Goal: Task Accomplishment & Management: Use online tool/utility

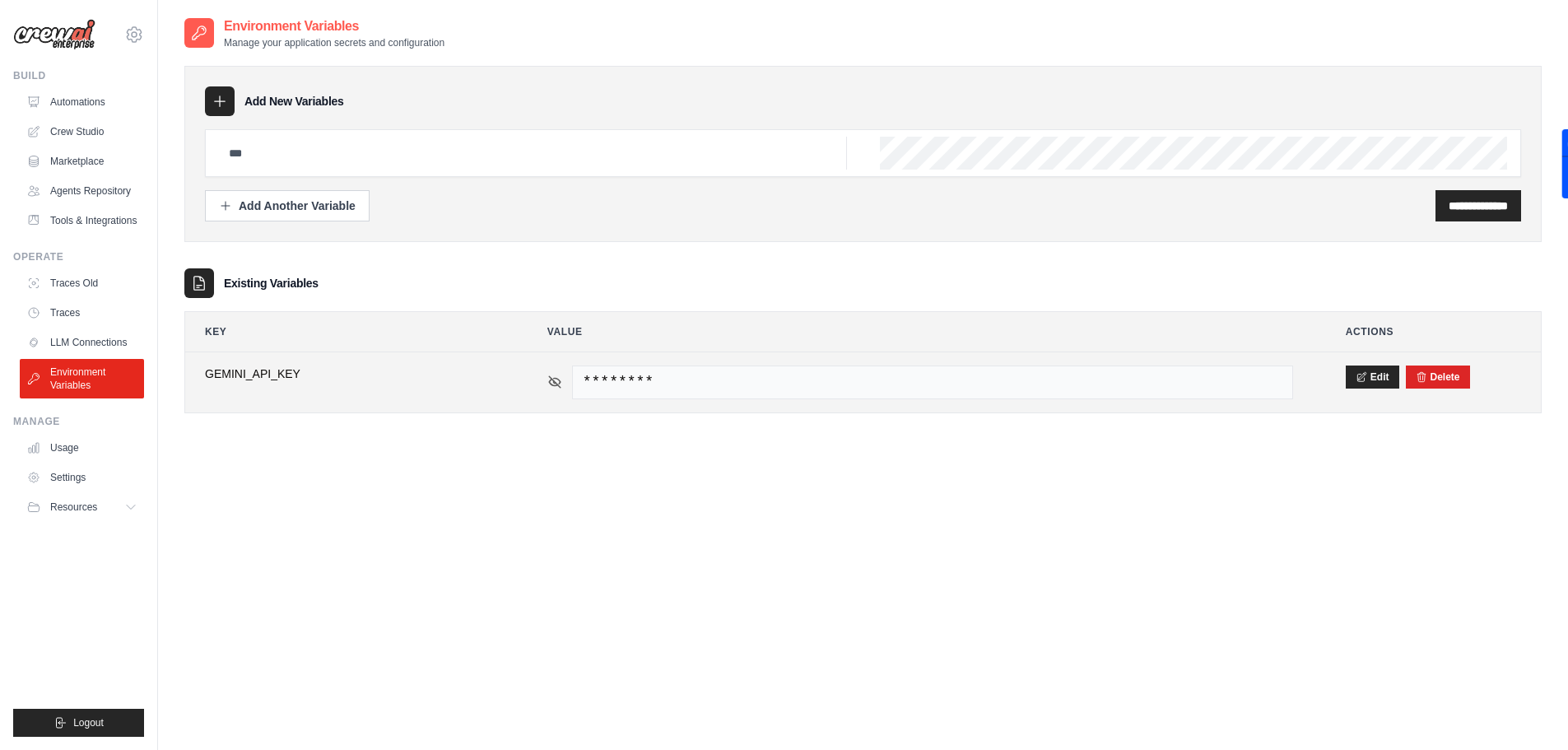
click at [556, 387] on icon at bounding box center [555, 382] width 15 height 15
click at [904, 389] on span "[SECURITY_DATA]" at bounding box center [933, 382] width 721 height 34
click at [904, 381] on span "[SECURITY_DATA]" at bounding box center [933, 382] width 721 height 34
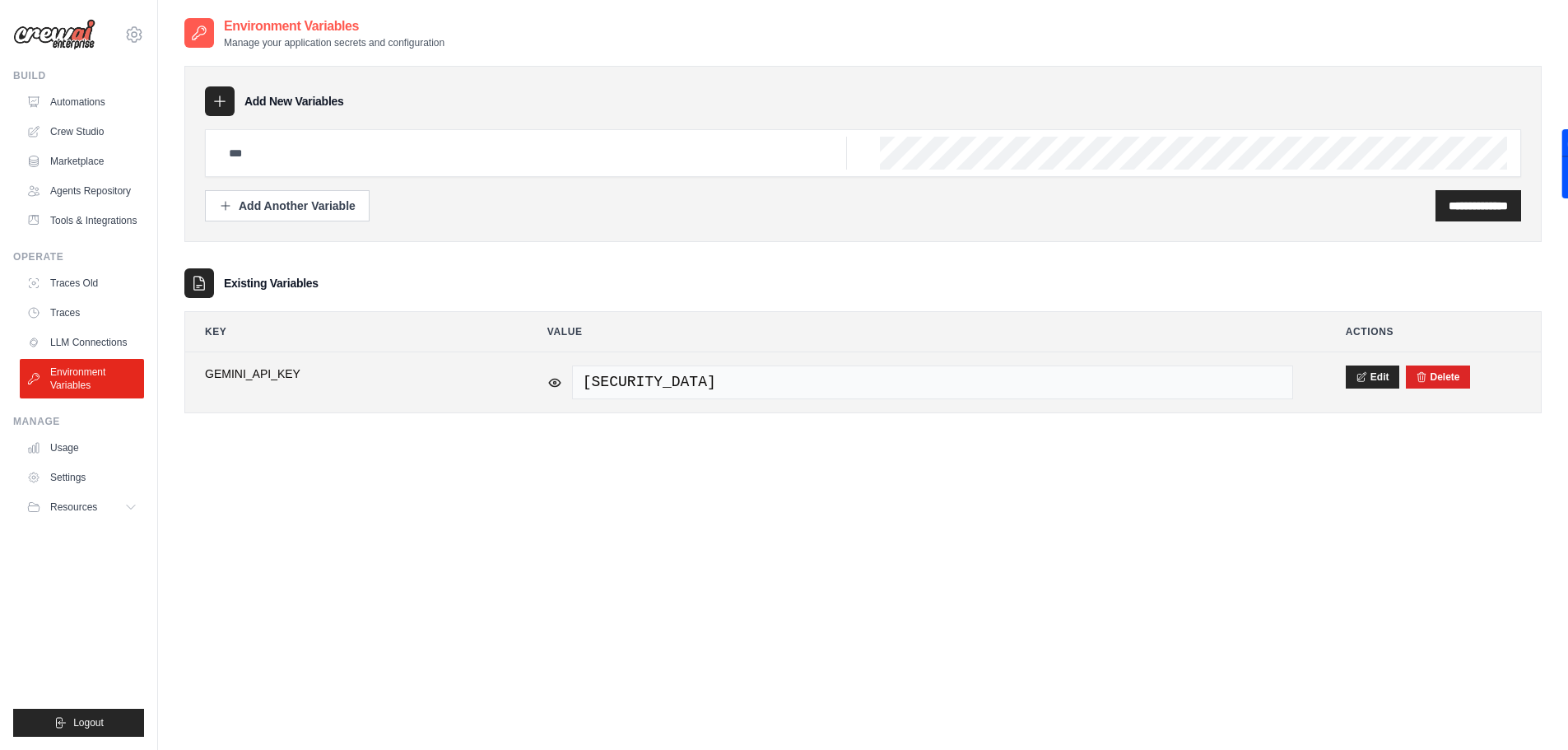
click at [868, 380] on span "[SECURITY_DATA]" at bounding box center [933, 382] width 721 height 34
copy tr "[SECURITY_DATA]"
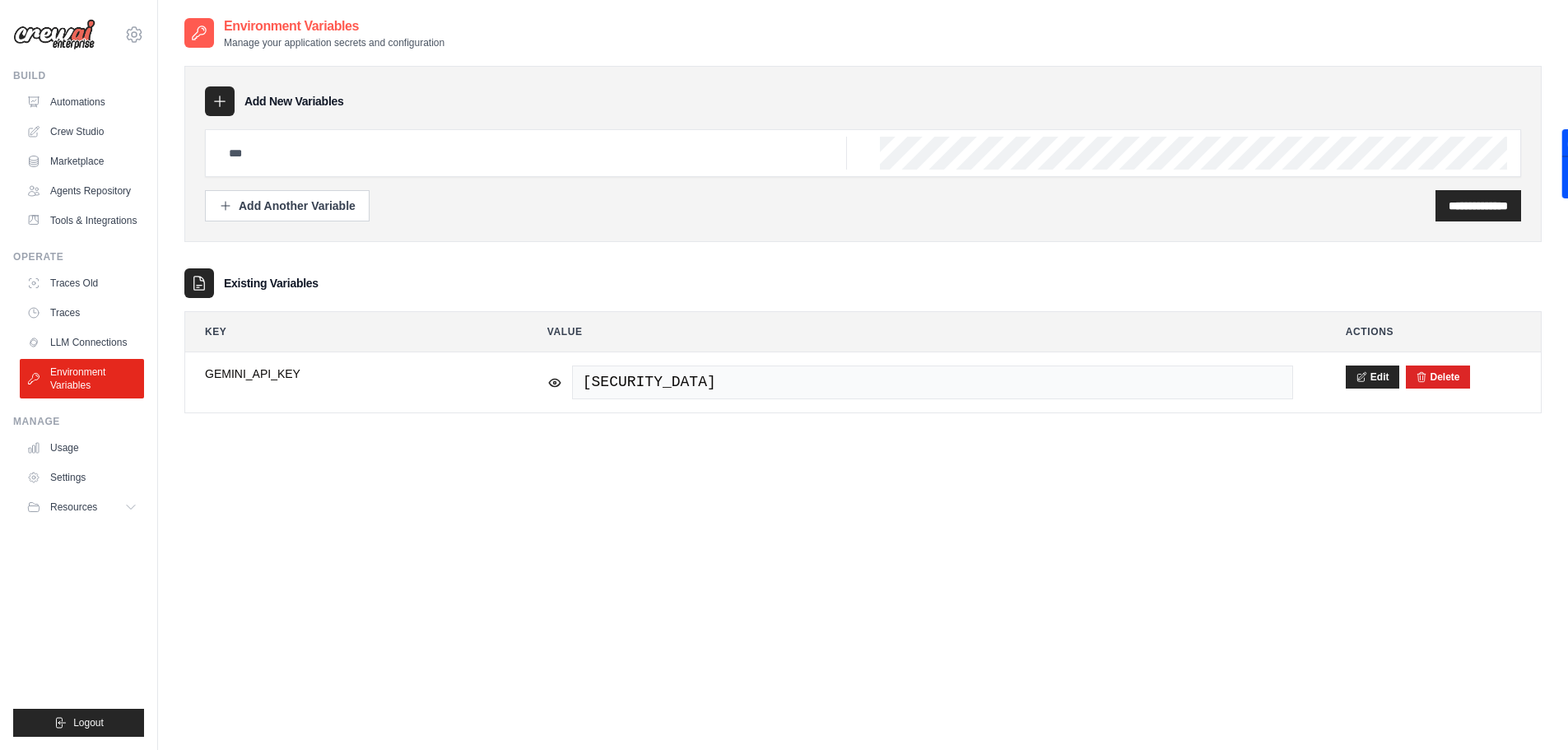
click at [410, 613] on div "**********" at bounding box center [863, 391] width 1358 height 750
